Goal: Task Accomplishment & Management: Use online tool/utility

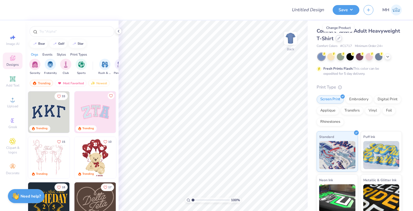
click at [339, 40] on div at bounding box center [339, 38] width 6 height 6
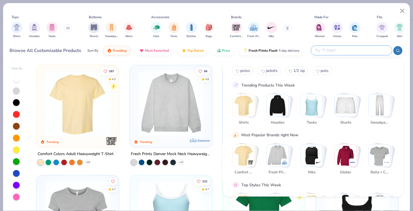
click at [349, 51] on input "text" at bounding box center [351, 50] width 74 height 6
paste input "NF0A7RG"
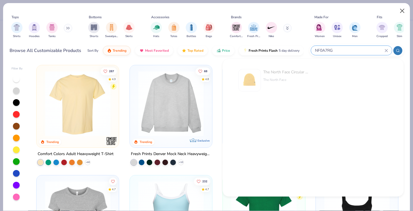
type input "NF0A7RG"
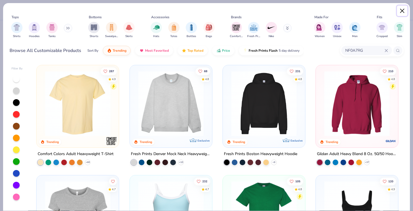
click at [401, 10] on button "Close" at bounding box center [402, 11] width 11 height 11
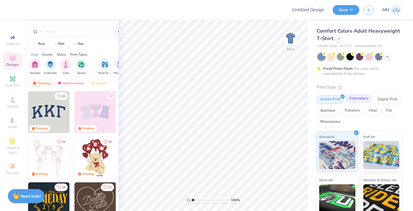
click at [356, 98] on div "Embroidery" at bounding box center [359, 98] width 27 height 8
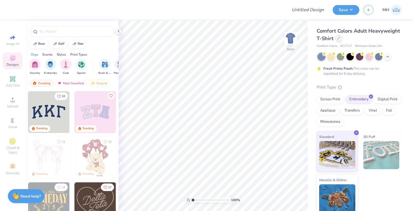
click at [339, 39] on icon at bounding box center [338, 38] width 3 height 3
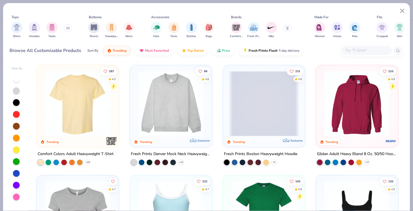
click at [348, 53] on input "text" at bounding box center [366, 50] width 43 height 6
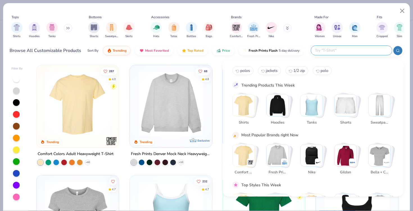
paste input "NF0A7RG"
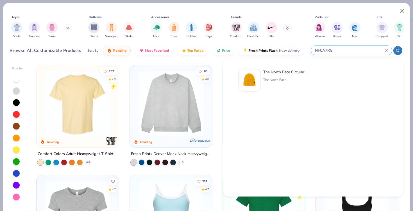
type input "NF0A7RG"
click at [288, 72] on div "The North Face Circular Rib Beanie" at bounding box center [286, 72] width 47 height 6
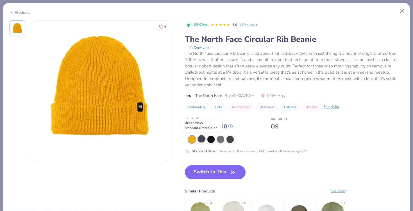
click at [203, 137] on div at bounding box center [201, 138] width 7 height 7
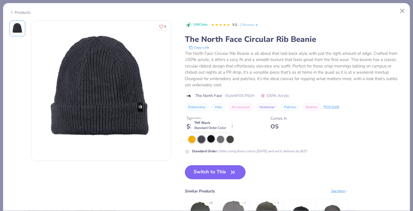
click at [208, 139] on div at bounding box center [210, 138] width 7 height 7
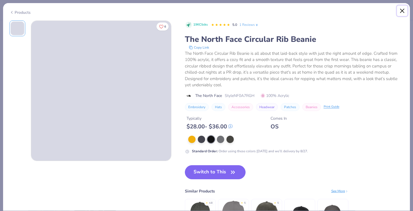
click at [402, 10] on button "Close" at bounding box center [402, 11] width 11 height 11
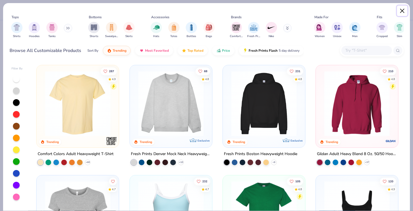
click at [401, 8] on button "Close" at bounding box center [402, 11] width 11 height 11
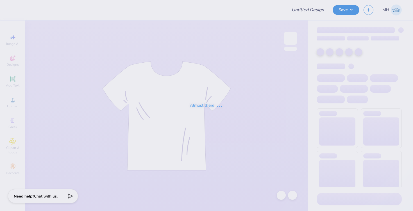
type input "Veterinary Medicine's Dental Club - Merch"
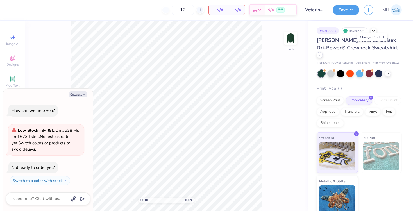
click at [323, 52] on div at bounding box center [320, 55] width 6 height 6
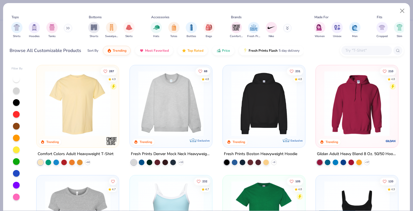
click at [70, 25] on button at bounding box center [68, 28] width 8 height 8
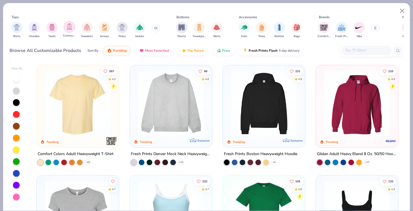
click at [69, 29] on img "filter for Crewnecks" at bounding box center [69, 27] width 6 height 6
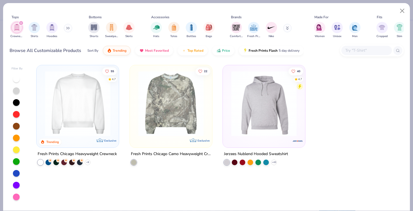
click at [21, 21] on div "filter for Crewnecks" at bounding box center [21, 23] width 5 height 5
type textarea "x"
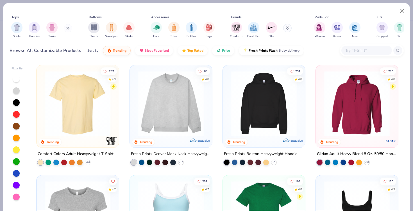
click at [344, 52] on div at bounding box center [366, 50] width 51 height 9
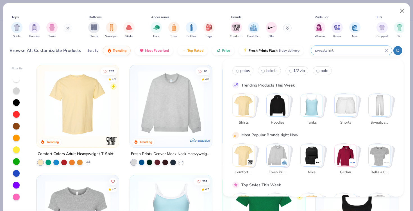
type input "sweatshirt"
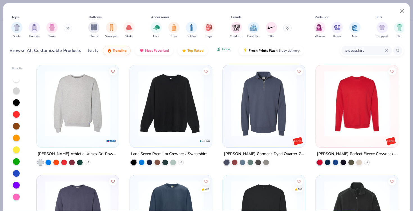
click at [225, 53] on button "Price" at bounding box center [223, 49] width 22 height 10
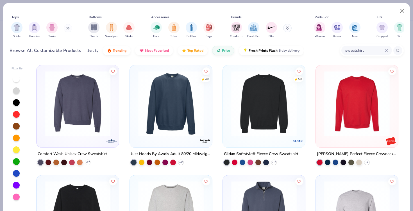
click at [233, 114] on img at bounding box center [263, 103] width 71 height 65
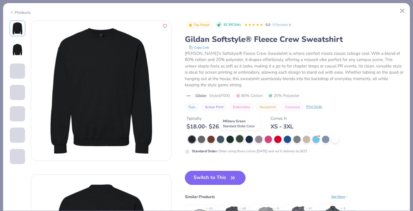
click at [237, 138] on div at bounding box center [239, 138] width 7 height 7
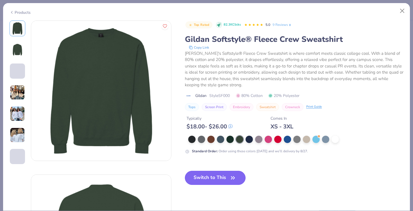
click at [223, 176] on button "Switch to This" at bounding box center [215, 178] width 61 height 14
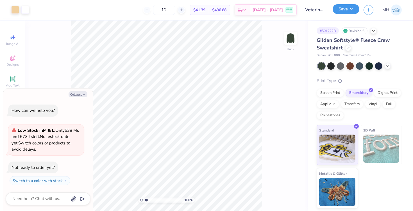
click at [343, 8] on button "Save" at bounding box center [346, 9] width 27 height 10
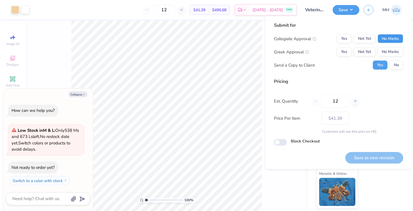
click at [386, 39] on button "No Marks" at bounding box center [391, 38] width 26 height 9
click at [389, 49] on button "No Marks" at bounding box center [391, 51] width 26 height 9
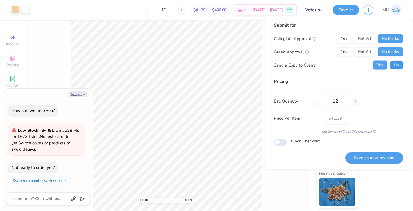
click at [396, 65] on button "No" at bounding box center [396, 65] width 13 height 9
type textarea "x"
click at [379, 156] on button "Save as new revision" at bounding box center [374, 158] width 58 height 12
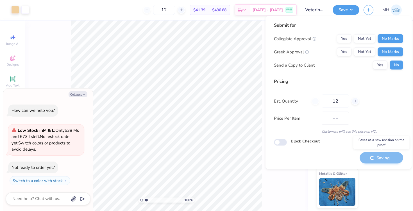
type input "$41.39"
type textarea "x"
